Goal: Navigation & Orientation: Find specific page/section

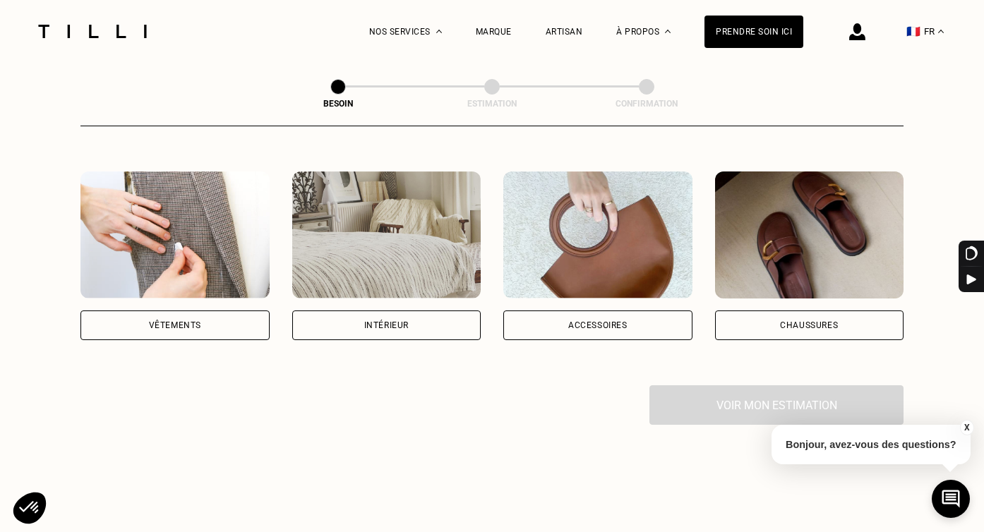
scroll to position [251, 0]
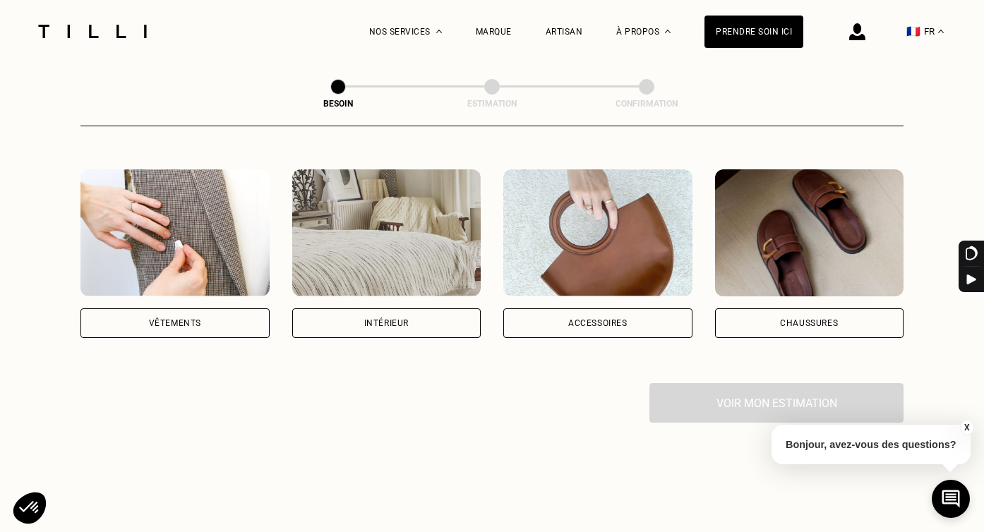
click at [204, 309] on div "Vêtements" at bounding box center [174, 324] width 189 height 30
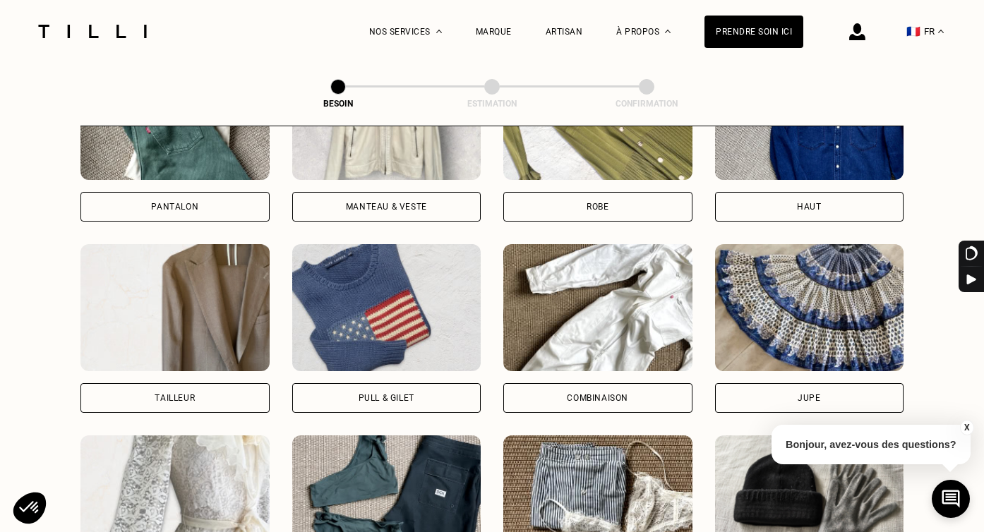
scroll to position [730, 0]
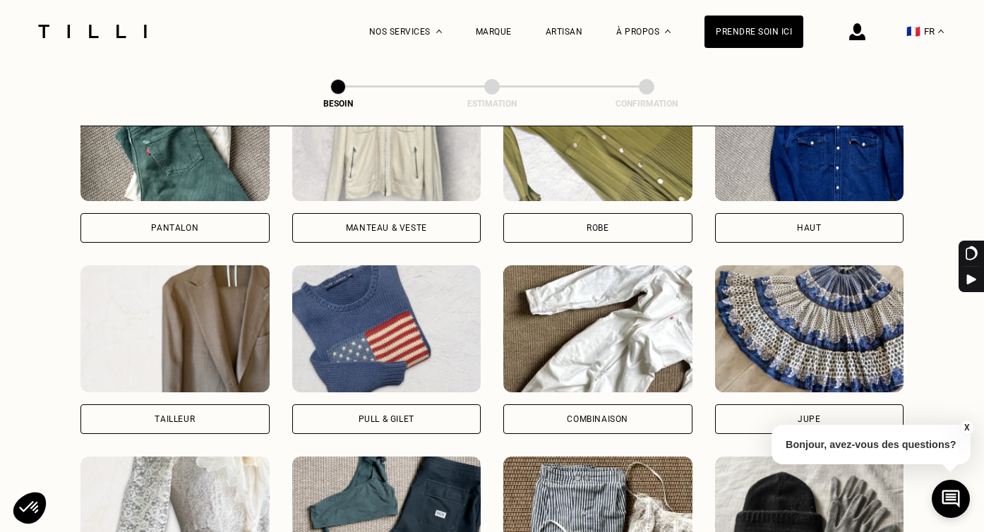
click at [193, 224] on div "Pantalon" at bounding box center [174, 228] width 47 height 8
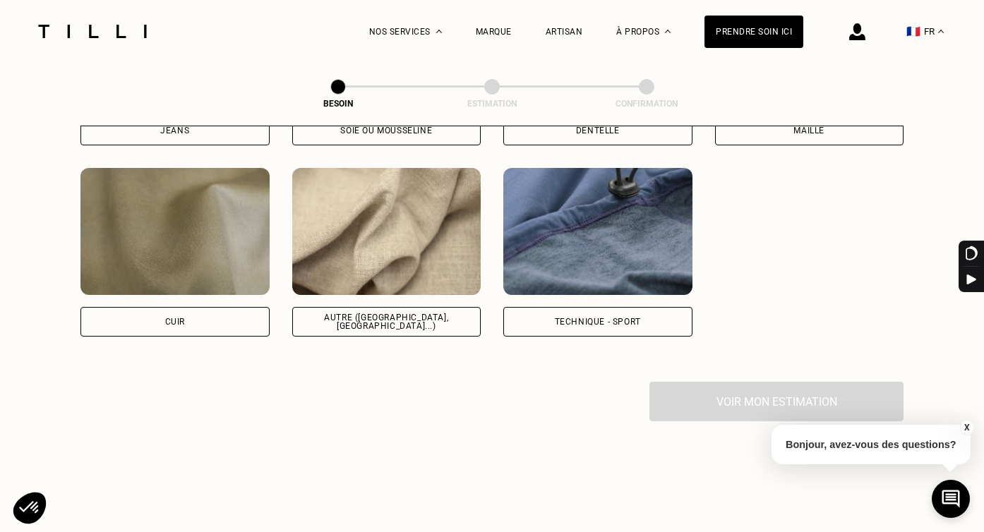
scroll to position [1694, 0]
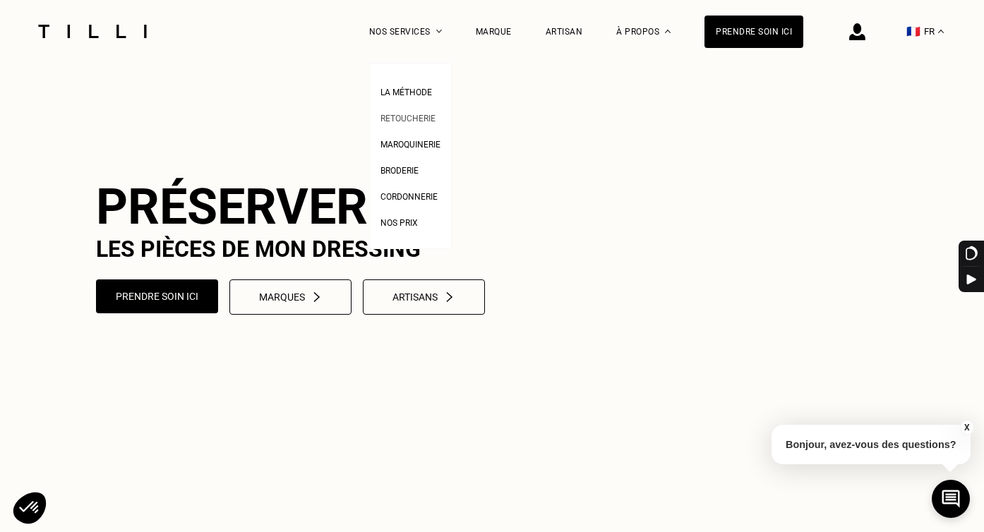
click at [407, 117] on span "Retoucherie" at bounding box center [408, 119] width 55 height 10
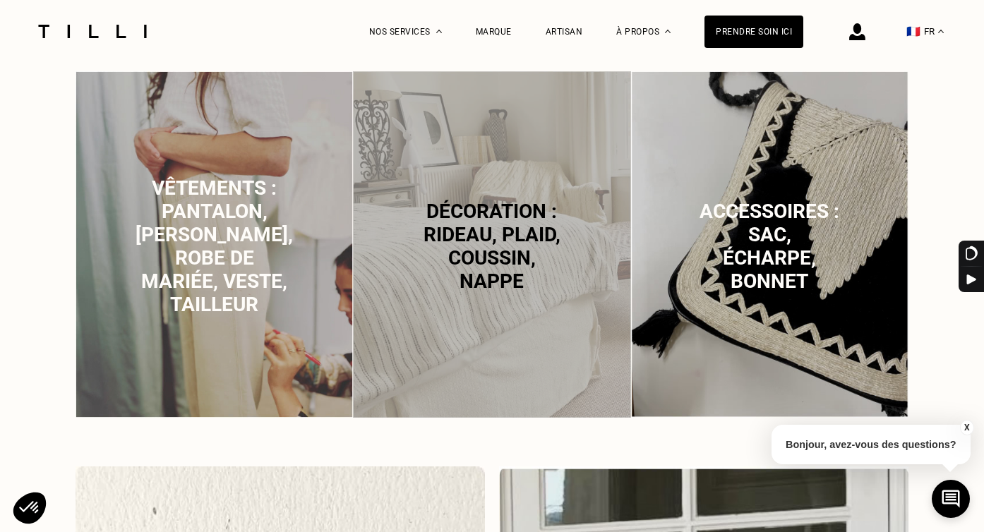
scroll to position [953, 0]
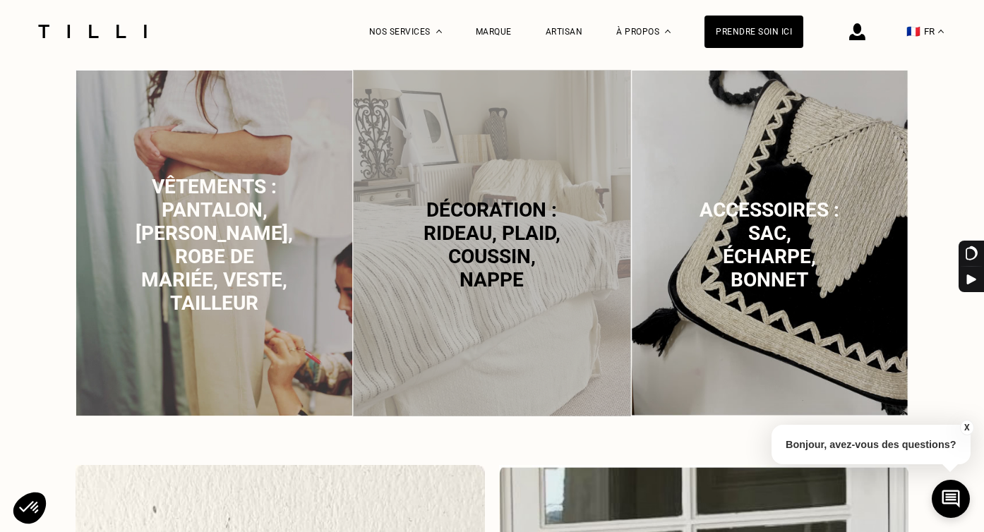
click at [218, 234] on span "Vêtements : pantalon, [PERSON_NAME], robe de mariée, veste, tailleur" at bounding box center [214, 245] width 157 height 140
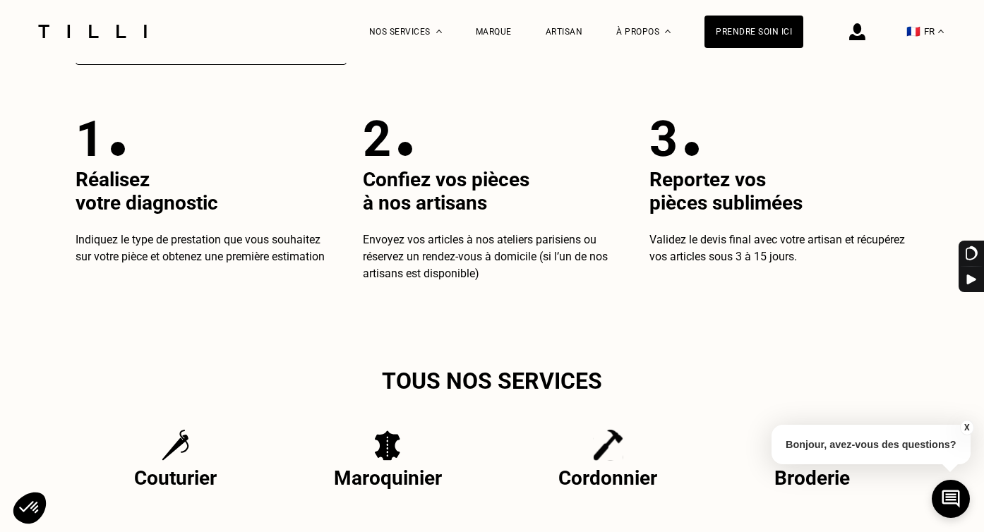
scroll to position [2678, 0]
